Goal: Information Seeking & Learning: Learn about a topic

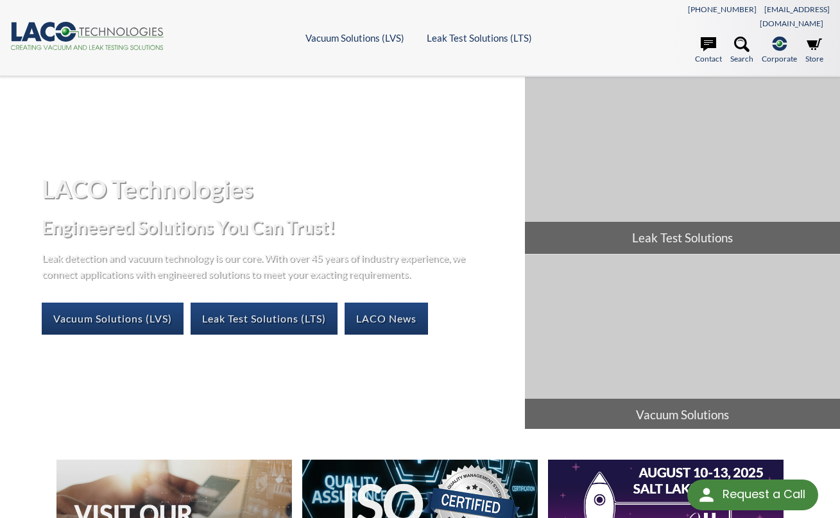
click at [241, 32] on ul "Vacuum Solutions (LVS) Products Frontier TVAC Systems Vacuum Chambers Vacuum Ov…" at bounding box center [420, 38] width 410 height 12
click at [135, 303] on link "Vacuum Solutions (LVS)" at bounding box center [113, 319] width 142 height 32
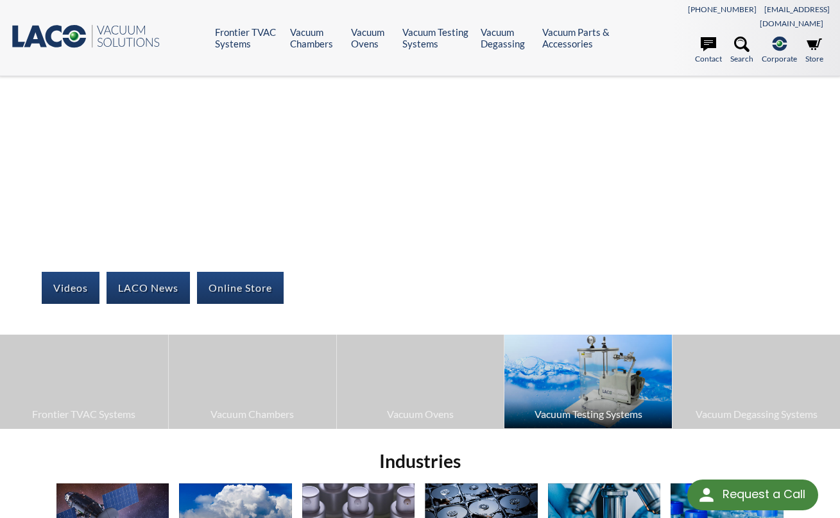
click at [619, 385] on img at bounding box center [587, 382] width 167 height 94
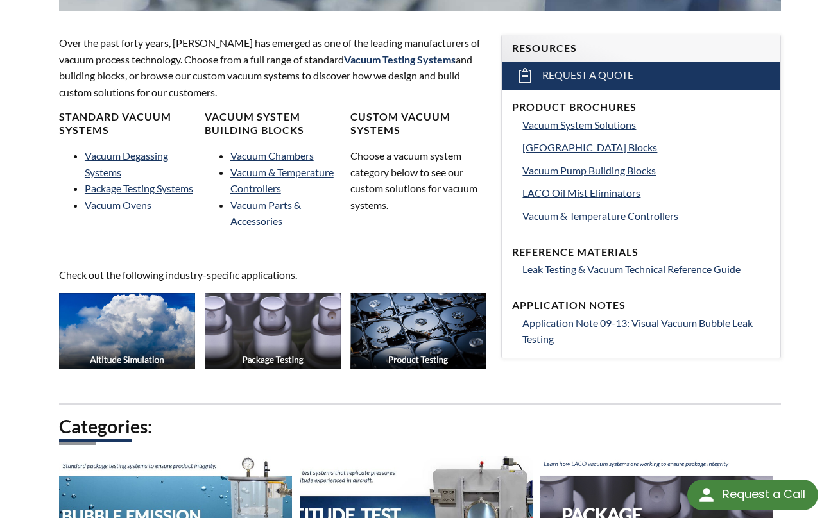
scroll to position [444, 0]
click at [128, 325] on img at bounding box center [127, 331] width 136 height 76
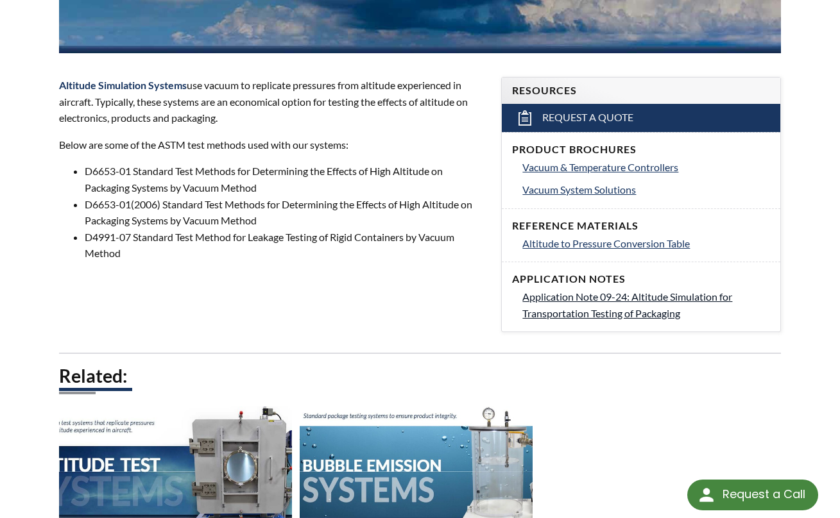
scroll to position [402, 0]
click at [593, 161] on span "Vacuum & Temperature Controllers" at bounding box center [600, 167] width 156 height 12
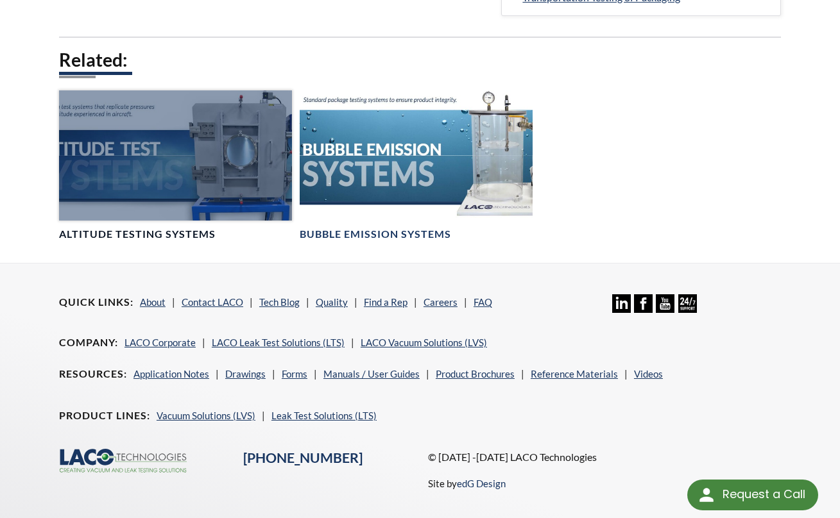
scroll to position [716, 0]
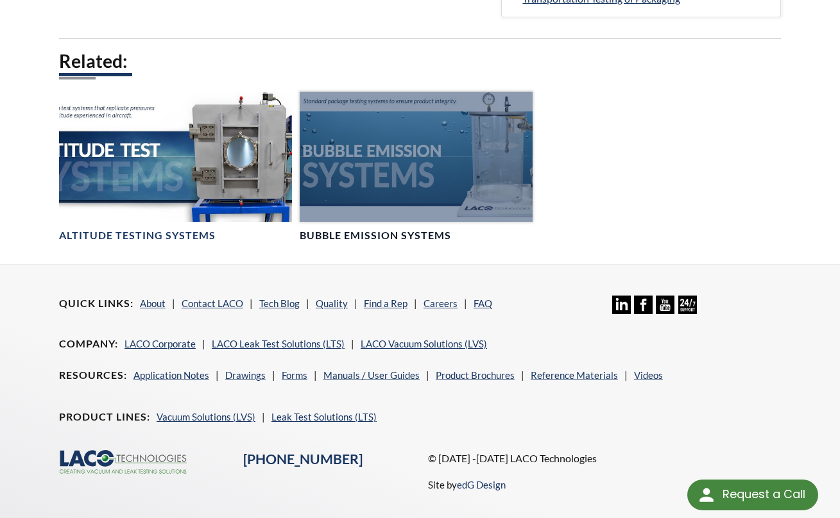
click at [372, 175] on div at bounding box center [416, 157] width 233 height 131
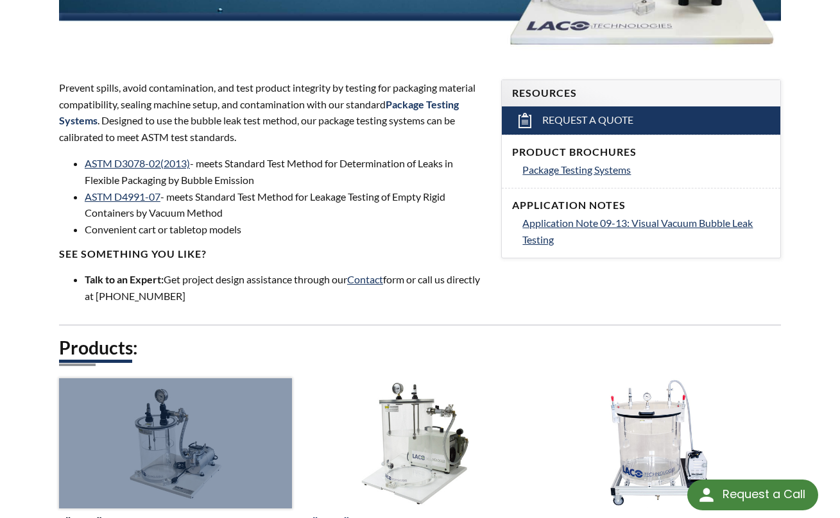
scroll to position [407, 0]
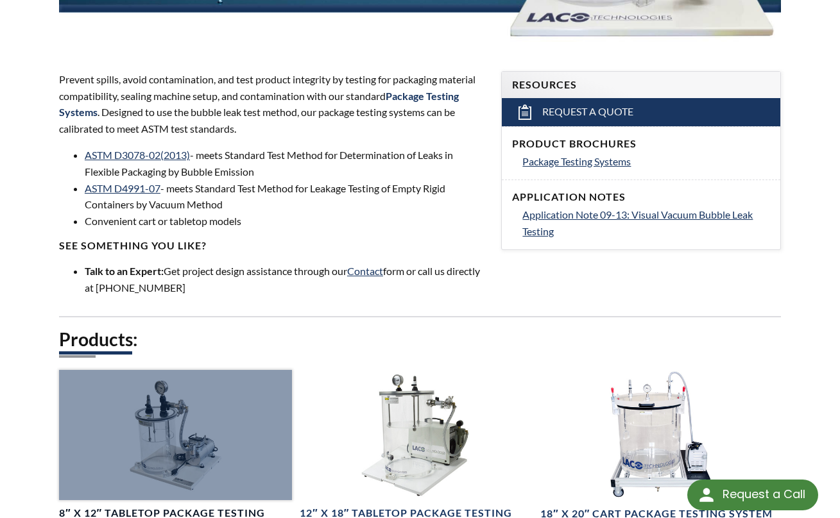
click at [232, 431] on div at bounding box center [175, 435] width 233 height 131
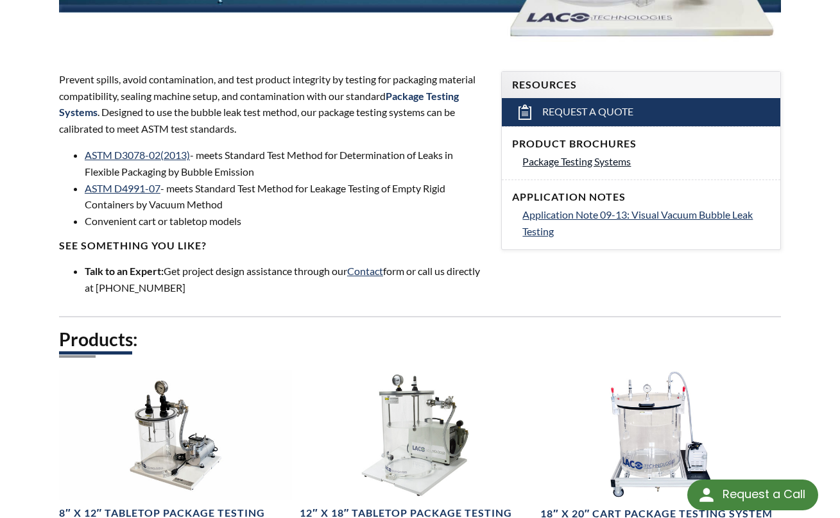
click at [581, 155] on span "Package Testing Systems" at bounding box center [576, 161] width 108 height 12
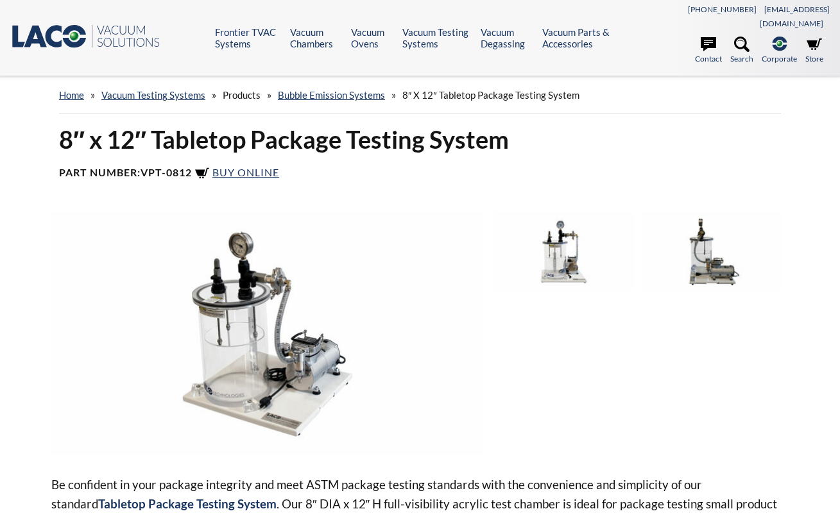
select select "Language Translate Widget"
